Goal: Information Seeking & Learning: Learn about a topic

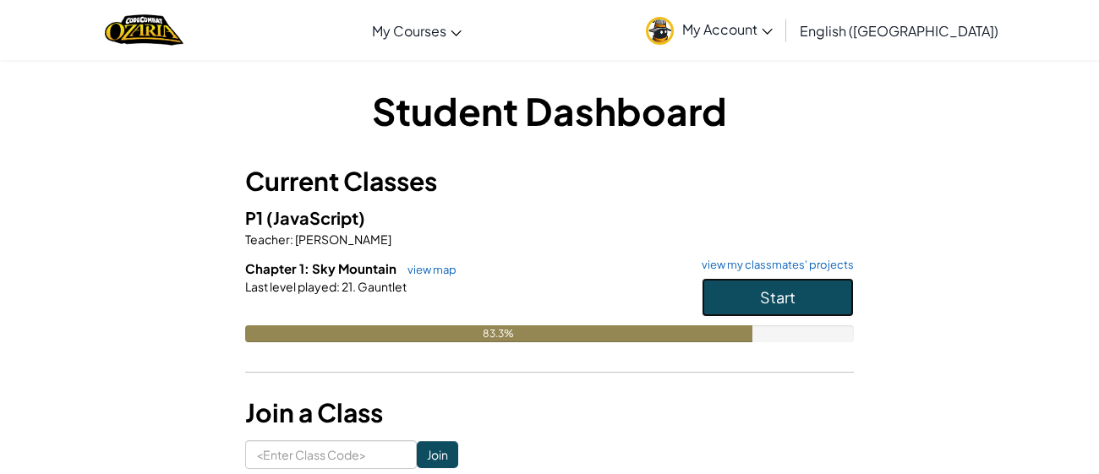
click at [808, 299] on button "Start" at bounding box center [778, 297] width 152 height 39
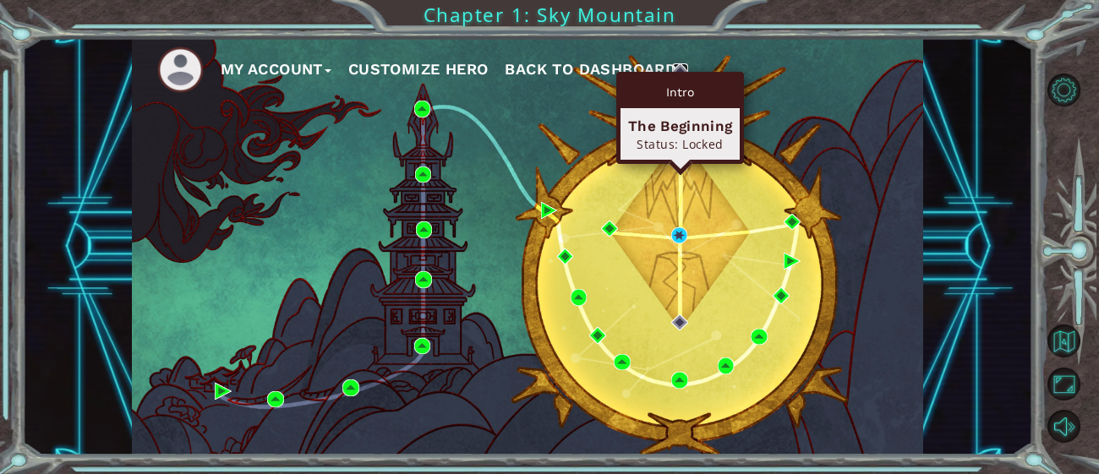
click at [675, 67] on img at bounding box center [680, 71] width 17 height 17
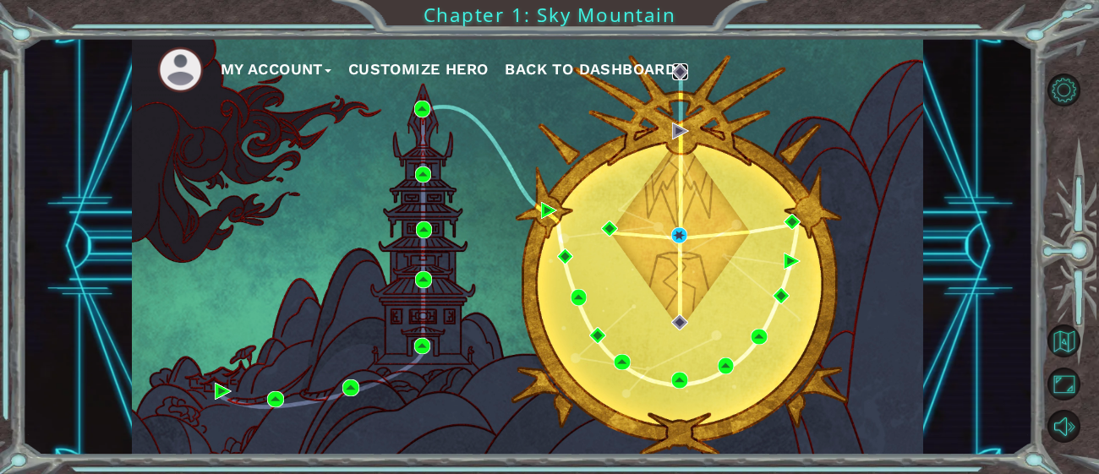
click at [676, 74] on img at bounding box center [680, 71] width 17 height 17
click at [670, 317] on div "My Account Customize Hero Back to Dashboard" at bounding box center [527, 247] width 791 height 418
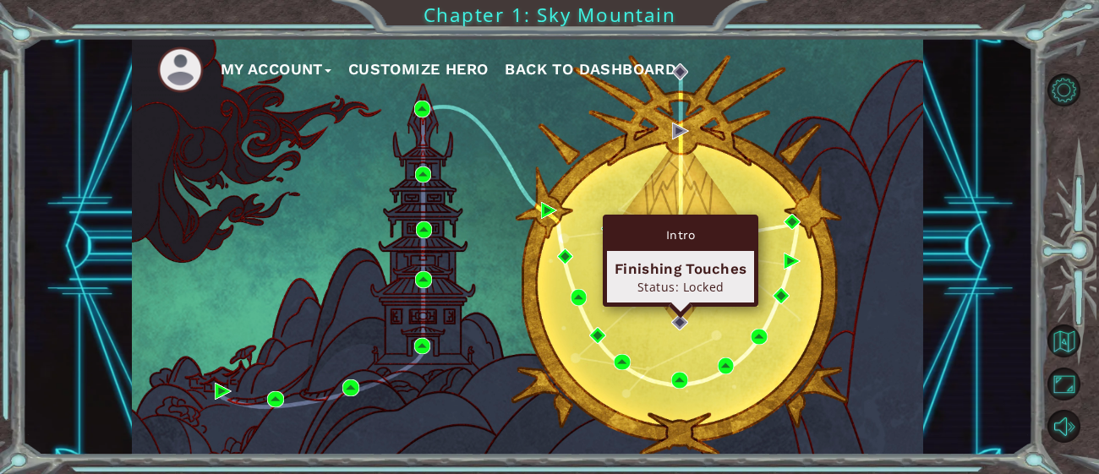
click at [676, 234] on div "Intro" at bounding box center [680, 235] width 147 height 32
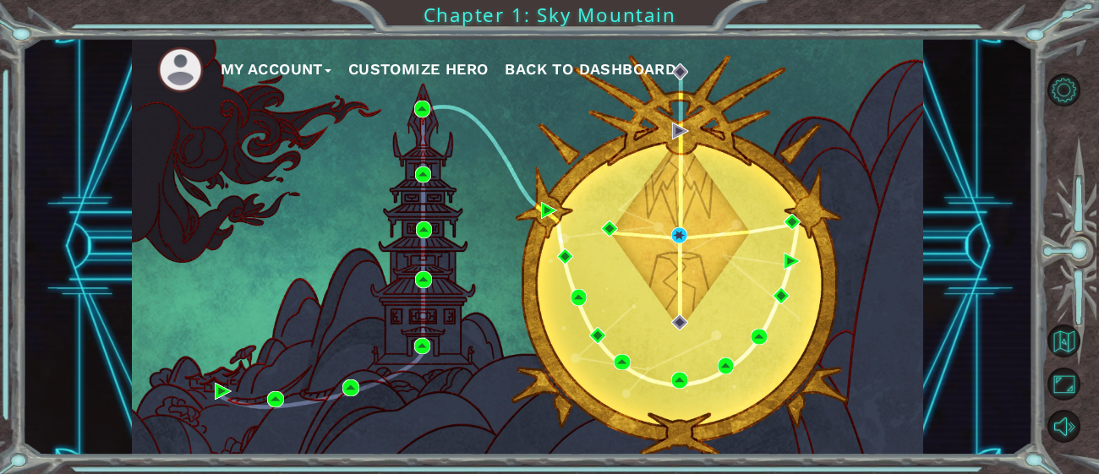
click at [773, 266] on div "My Account Customize Hero Back to Dashboard" at bounding box center [527, 247] width 791 height 418
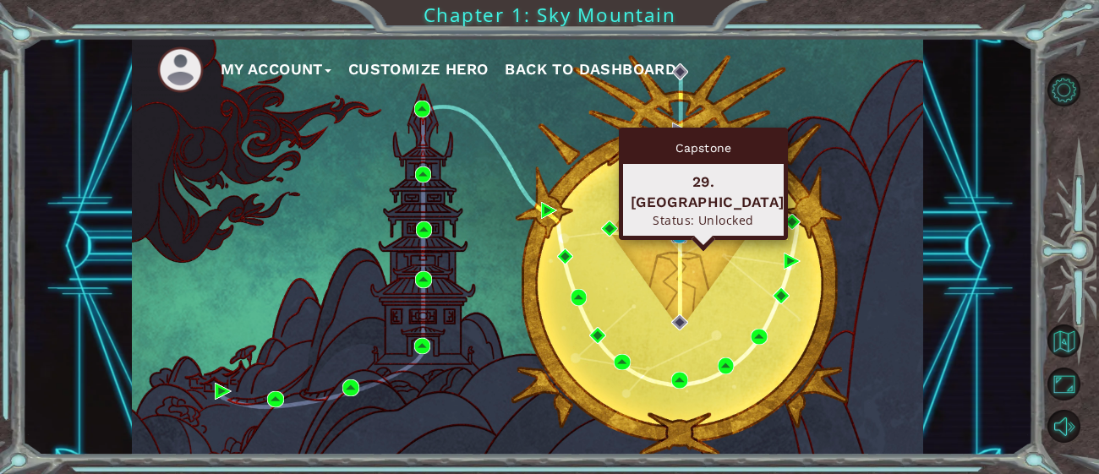
click at [678, 244] on img at bounding box center [679, 235] width 17 height 17
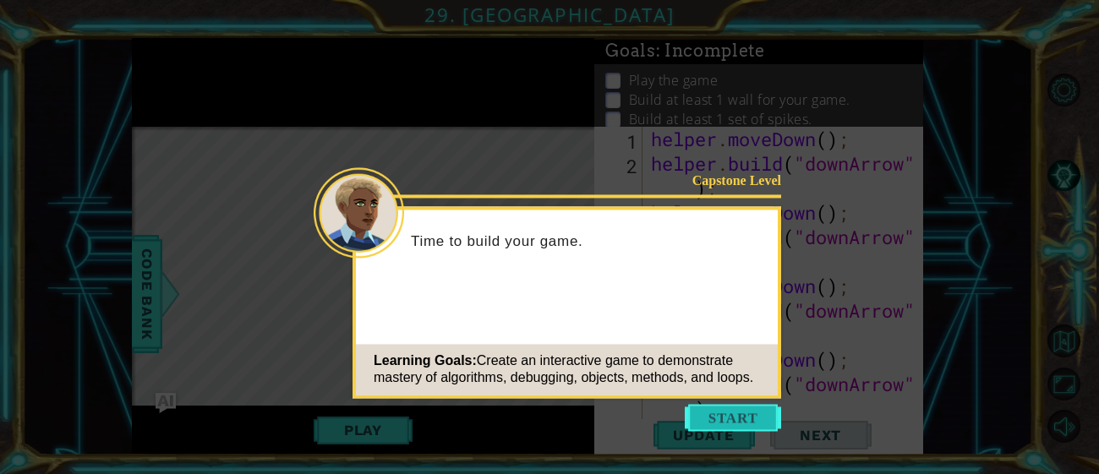
click at [726, 404] on button "Start" at bounding box center [733, 417] width 96 height 27
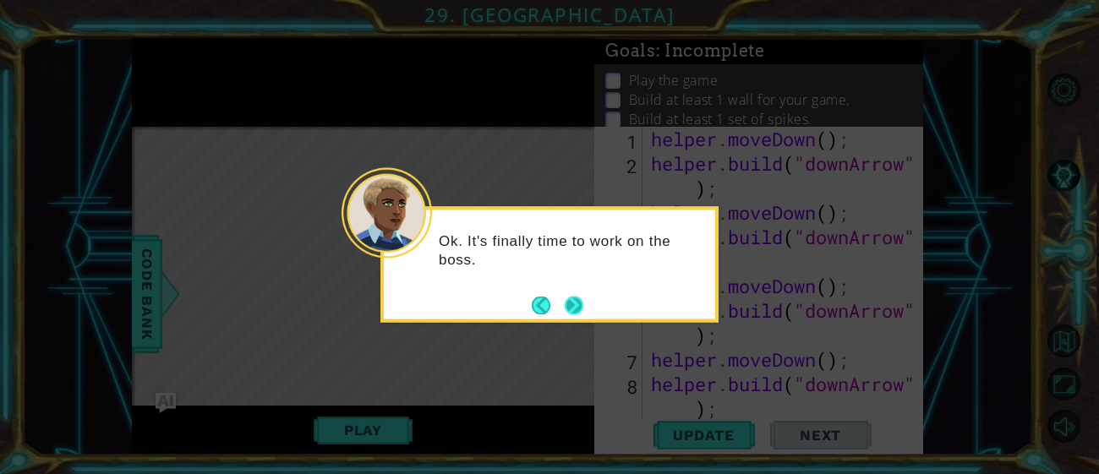
click at [573, 304] on button "Next" at bounding box center [574, 305] width 19 height 19
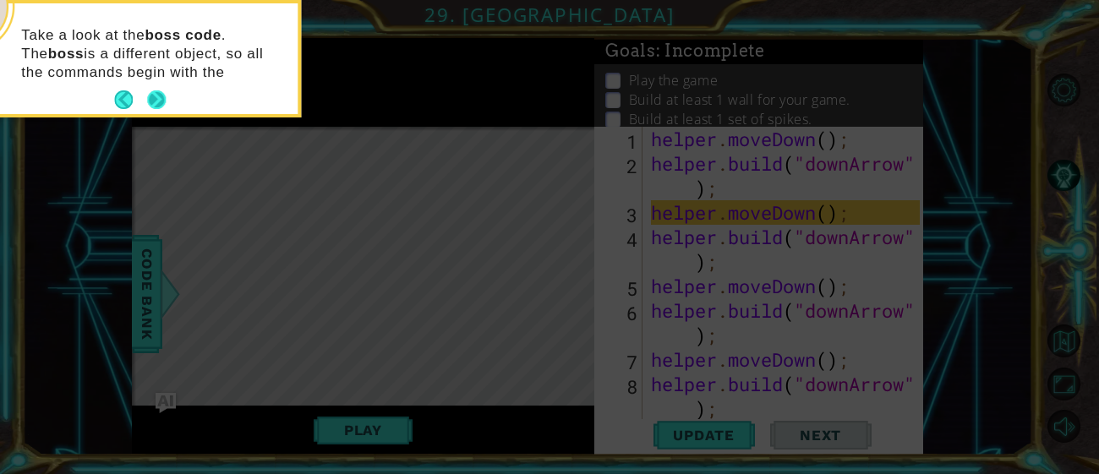
click at [162, 96] on button "Next" at bounding box center [156, 99] width 19 height 19
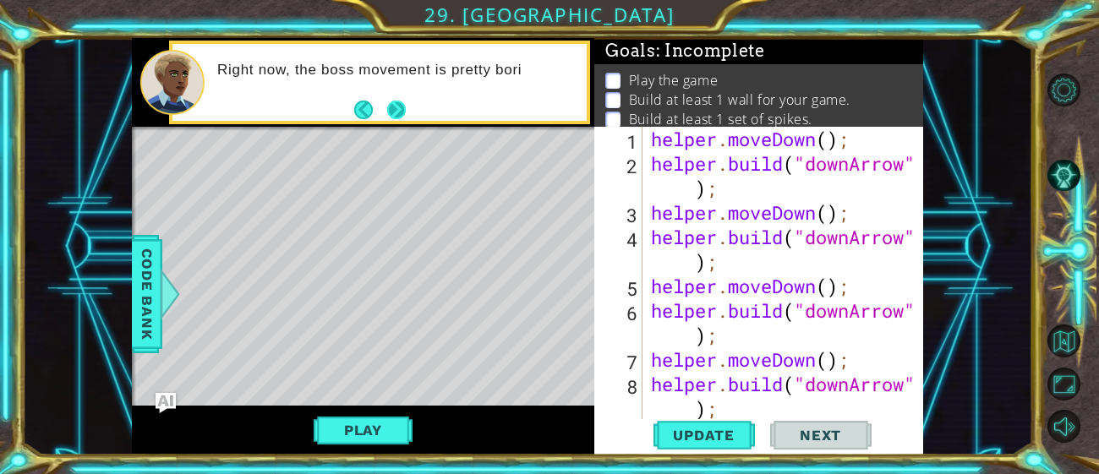
click at [389, 112] on button "Next" at bounding box center [396, 109] width 19 height 19
click at [448, 135] on div "Level Map" at bounding box center [522, 376] width 781 height 498
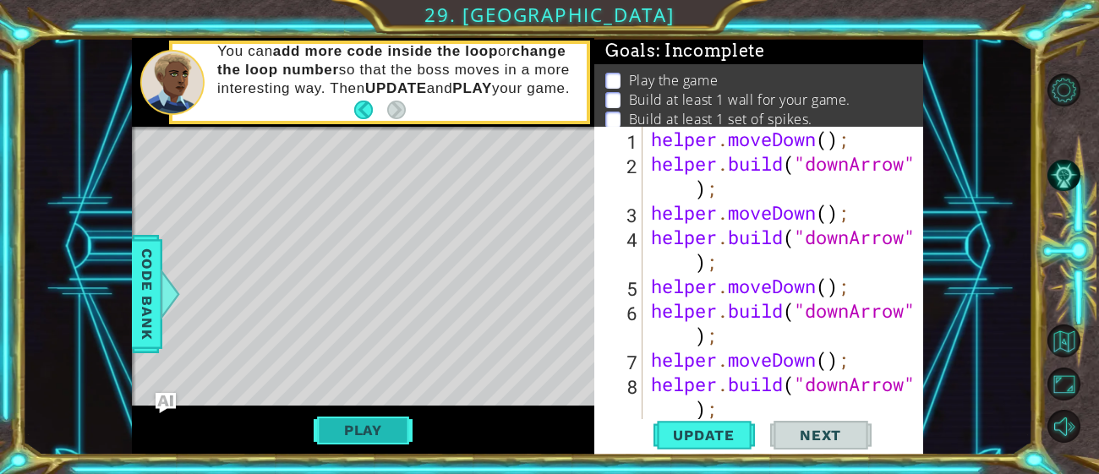
click at [364, 427] on button "Play" at bounding box center [363, 430] width 99 height 32
click at [381, 421] on button "Play" at bounding box center [363, 430] width 99 height 32
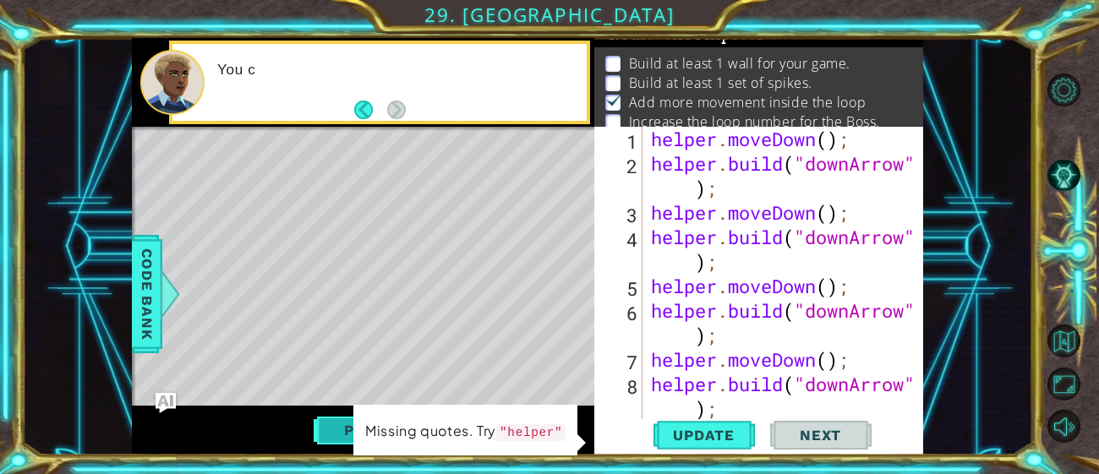
scroll to position [25, 0]
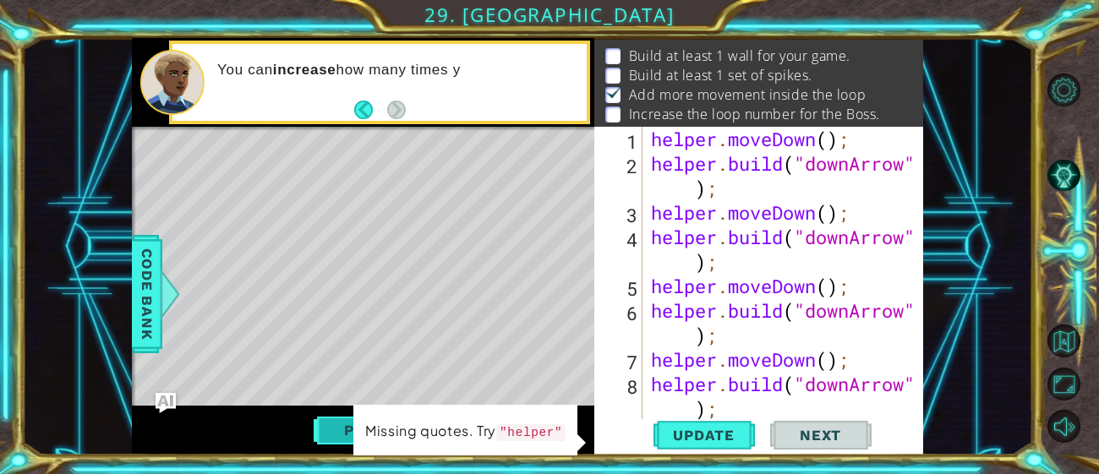
click at [381, 421] on p "Missing quotes. Try "helper"" at bounding box center [465, 432] width 200 height 25
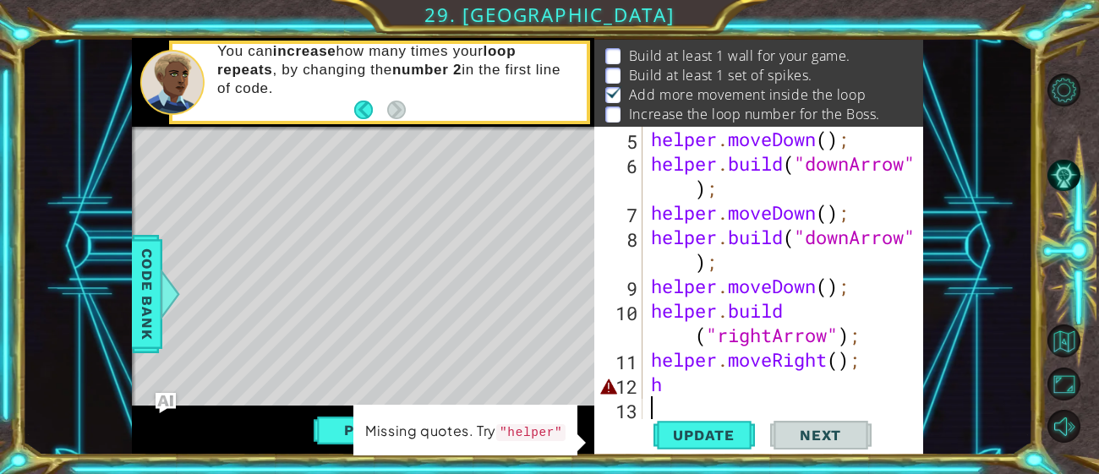
scroll to position [147, 0]
click at [670, 390] on div "helper . moveDown ( ) ; helper . build ( "downArrow" ) ; helper . moveDown ( ) …" at bounding box center [788, 298] width 281 height 343
type textarea "h"
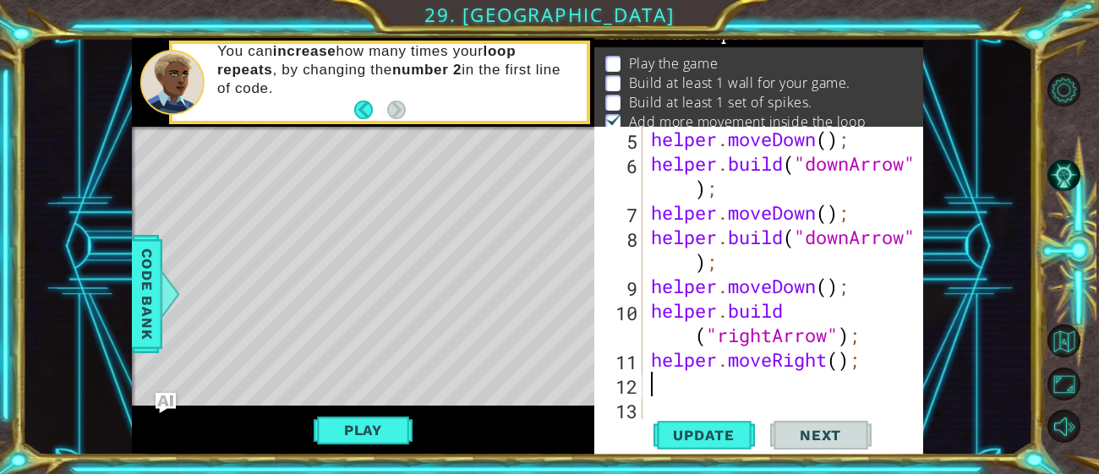
scroll to position [15, 0]
click at [374, 427] on button "Play" at bounding box center [363, 430] width 99 height 32
